Goal: Information Seeking & Learning: Learn about a topic

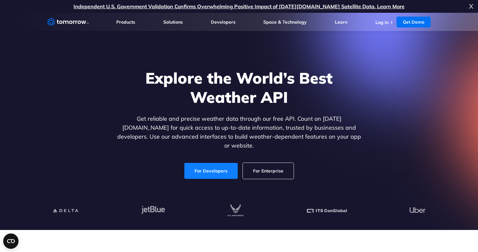
click at [209, 165] on link "For Developers" at bounding box center [210, 171] width 53 height 16
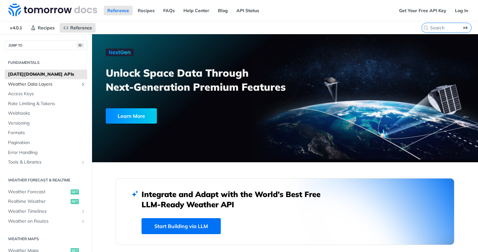
click at [43, 82] on span "Weather Data Layers" at bounding box center [43, 84] width 71 height 6
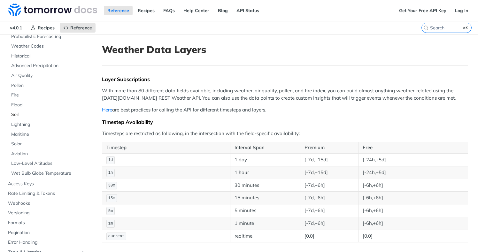
scroll to position [68, 0]
click at [22, 152] on span "Aviation" at bounding box center [48, 152] width 74 height 6
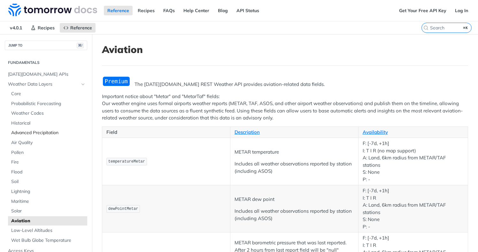
click at [26, 135] on span "Advanced Precipitation" at bounding box center [48, 133] width 74 height 6
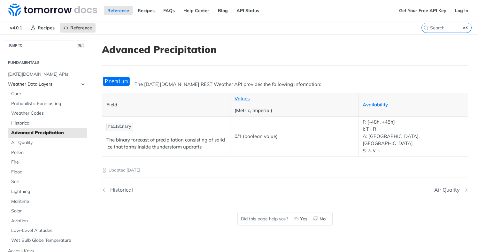
click at [38, 83] on span "Weather Data Layers" at bounding box center [43, 84] width 71 height 6
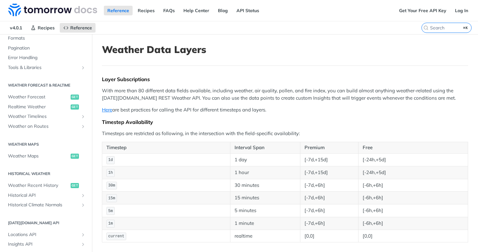
scroll to position [256, 0]
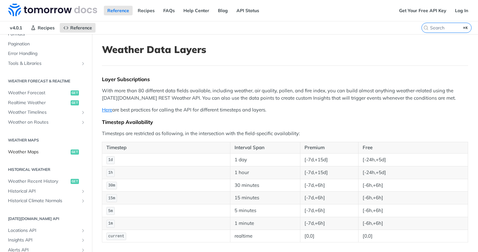
click at [24, 149] on span "Weather Maps" at bounding box center [38, 152] width 61 height 6
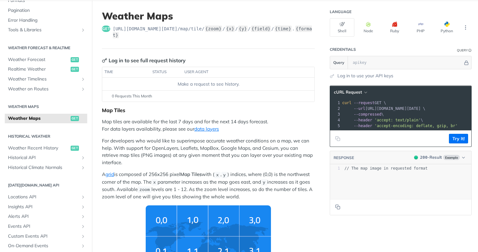
scroll to position [34, 0]
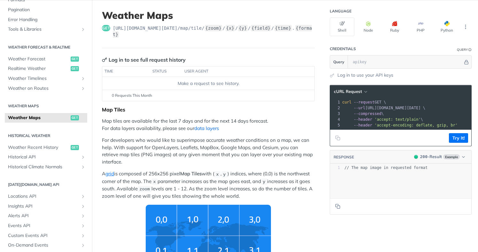
click at [210, 130] on link "data layers" at bounding box center [206, 128] width 25 height 6
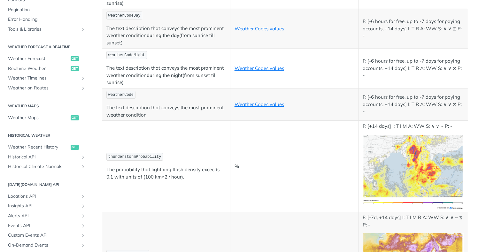
scroll to position [2254, 0]
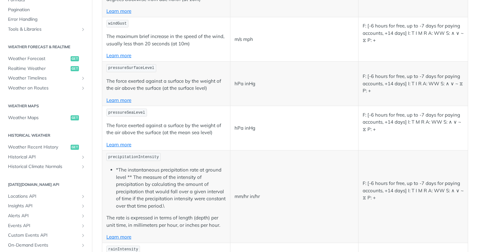
scroll to position [0, 0]
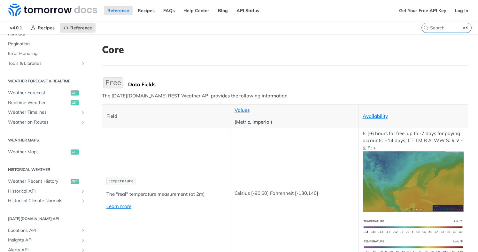
click at [279, 44] on h1 "Core" at bounding box center [285, 49] width 366 height 11
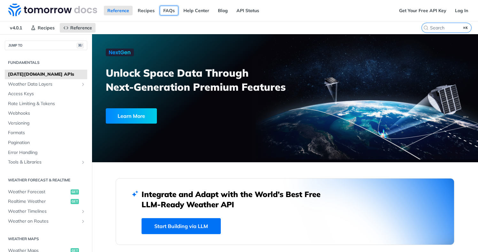
click at [160, 7] on link "FAQs" at bounding box center [169, 11] width 19 height 10
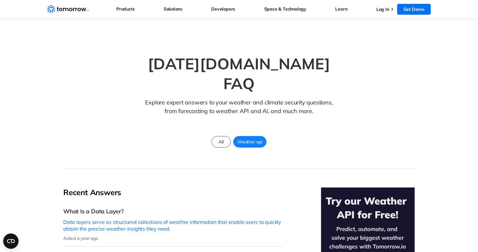
click at [346, 50] on section "Tomorrow.io FAQ Explore expert answers to your weather and climate security que…" at bounding box center [239, 94] width 478 height 150
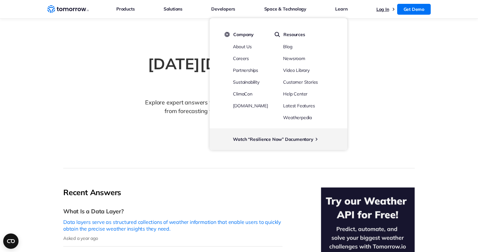
click at [380, 9] on link "Log In" at bounding box center [382, 9] width 13 height 6
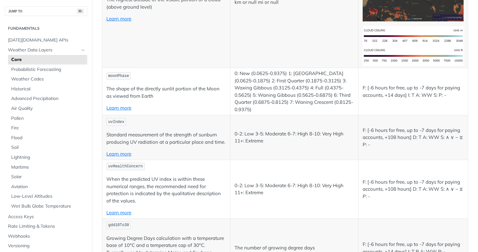
scroll to position [2707, 0]
click at [22, 186] on span "Aviation" at bounding box center [48, 187] width 74 height 6
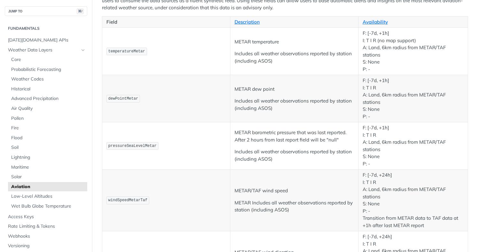
scroll to position [110, 0]
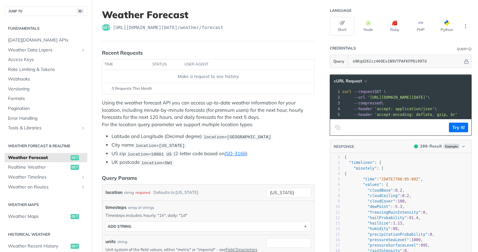
scroll to position [36, 0]
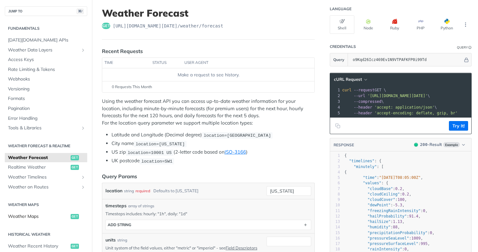
click at [30, 218] on span "Weather Maps" at bounding box center [38, 216] width 61 height 6
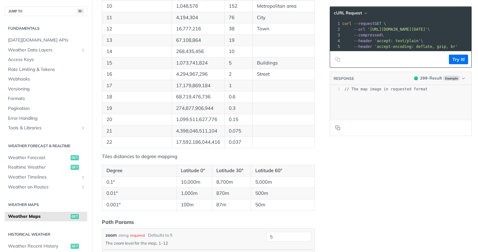
scroll to position [89, 0]
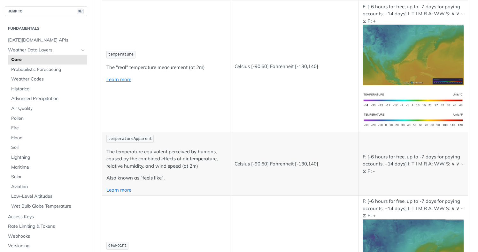
scroll to position [127, 0]
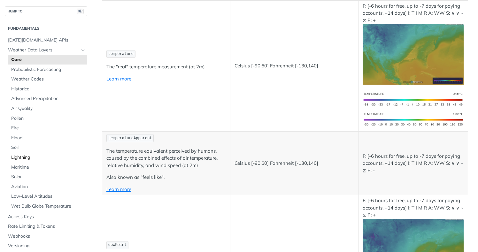
click at [26, 156] on span "Lightning" at bounding box center [48, 157] width 74 height 6
